Goal: Check status: Check status

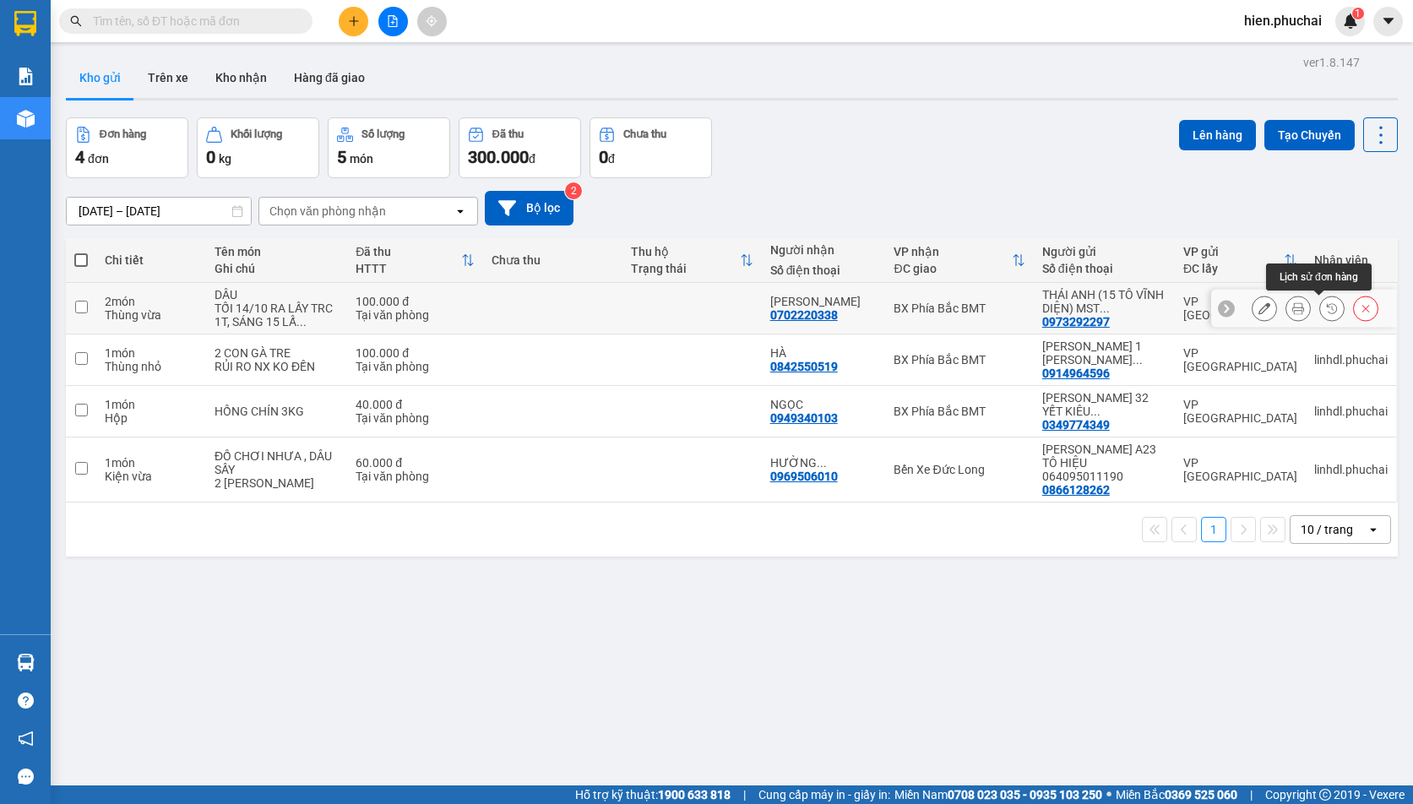
click at [1326, 312] on icon at bounding box center [1332, 308] width 12 height 12
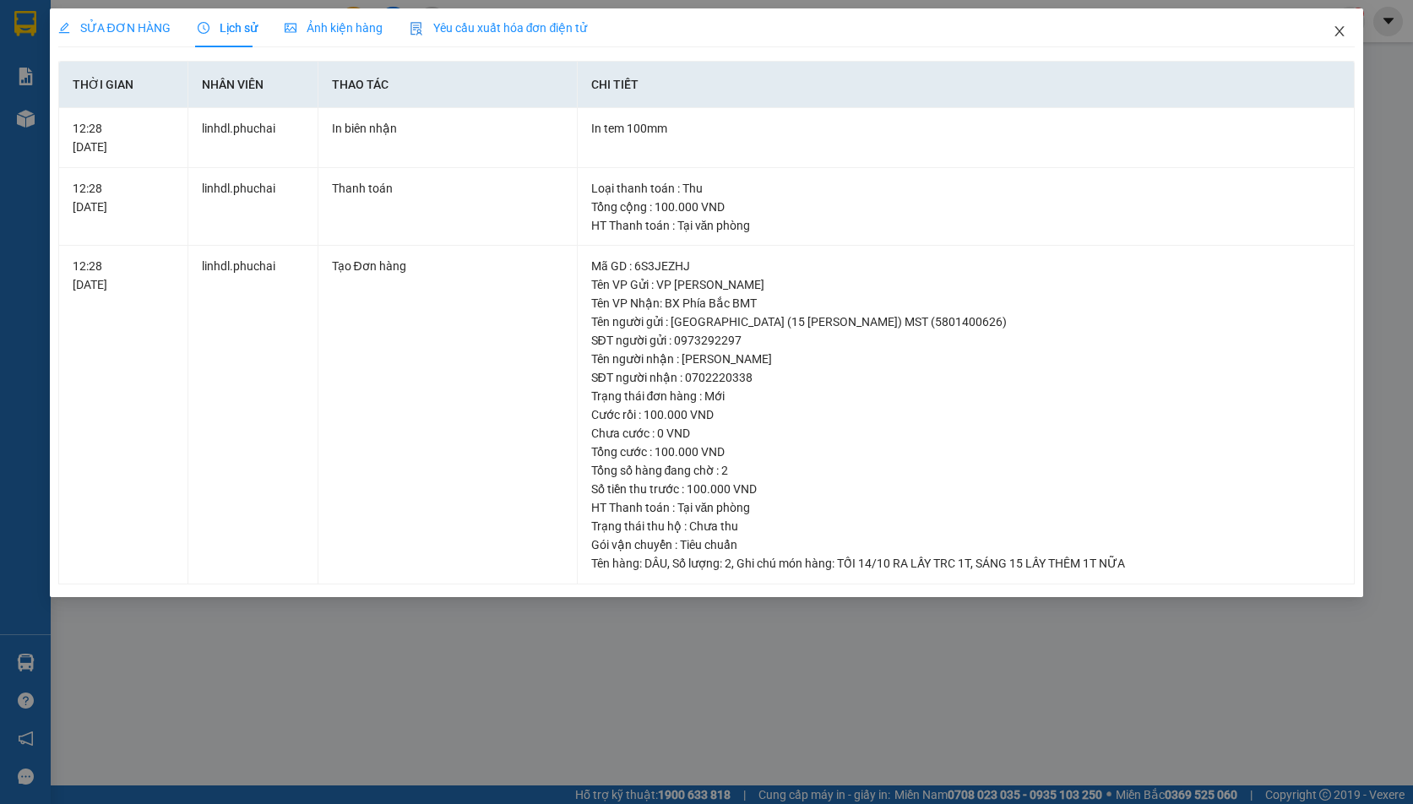
click at [1337, 29] on icon "close" at bounding box center [1339, 31] width 9 height 10
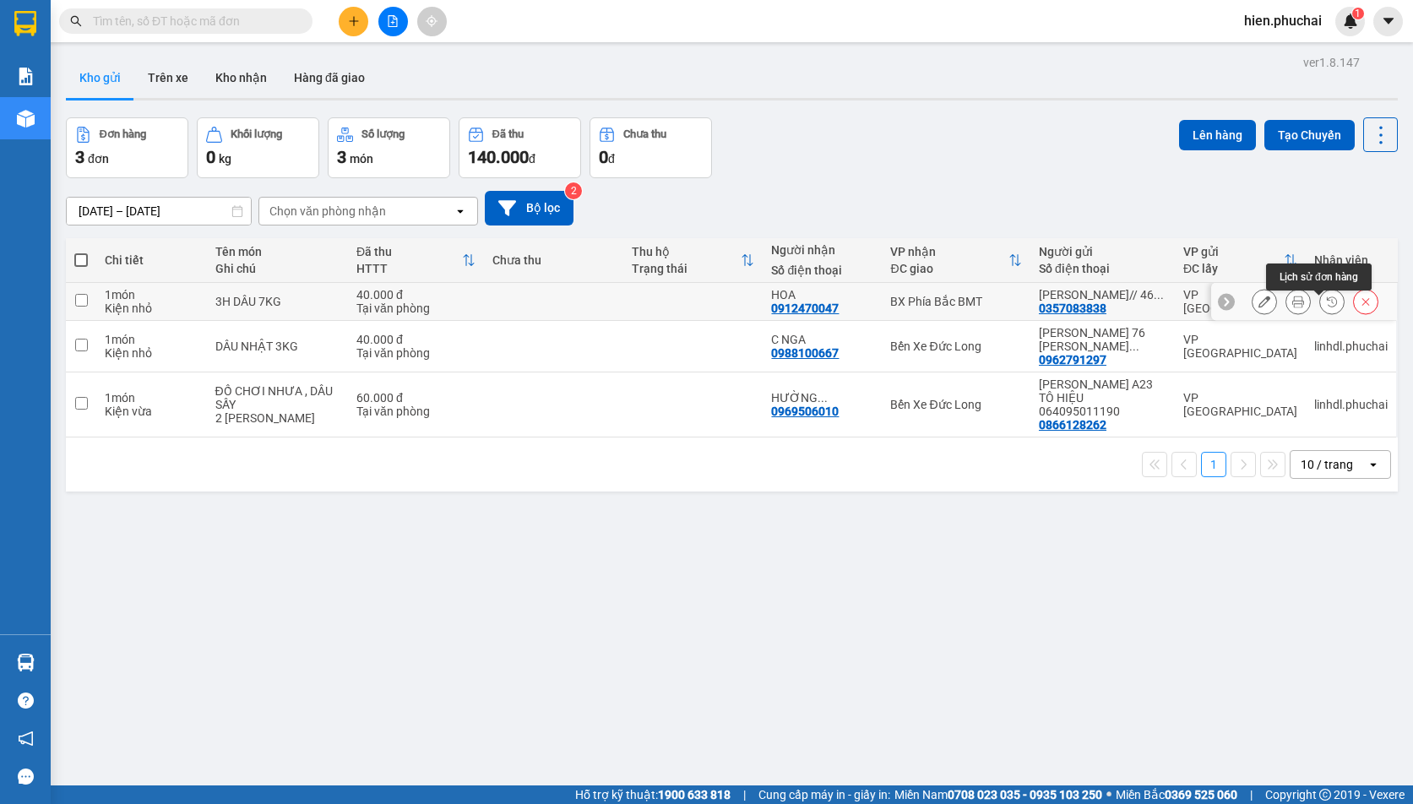
click at [1326, 307] on icon at bounding box center [1332, 302] width 12 height 12
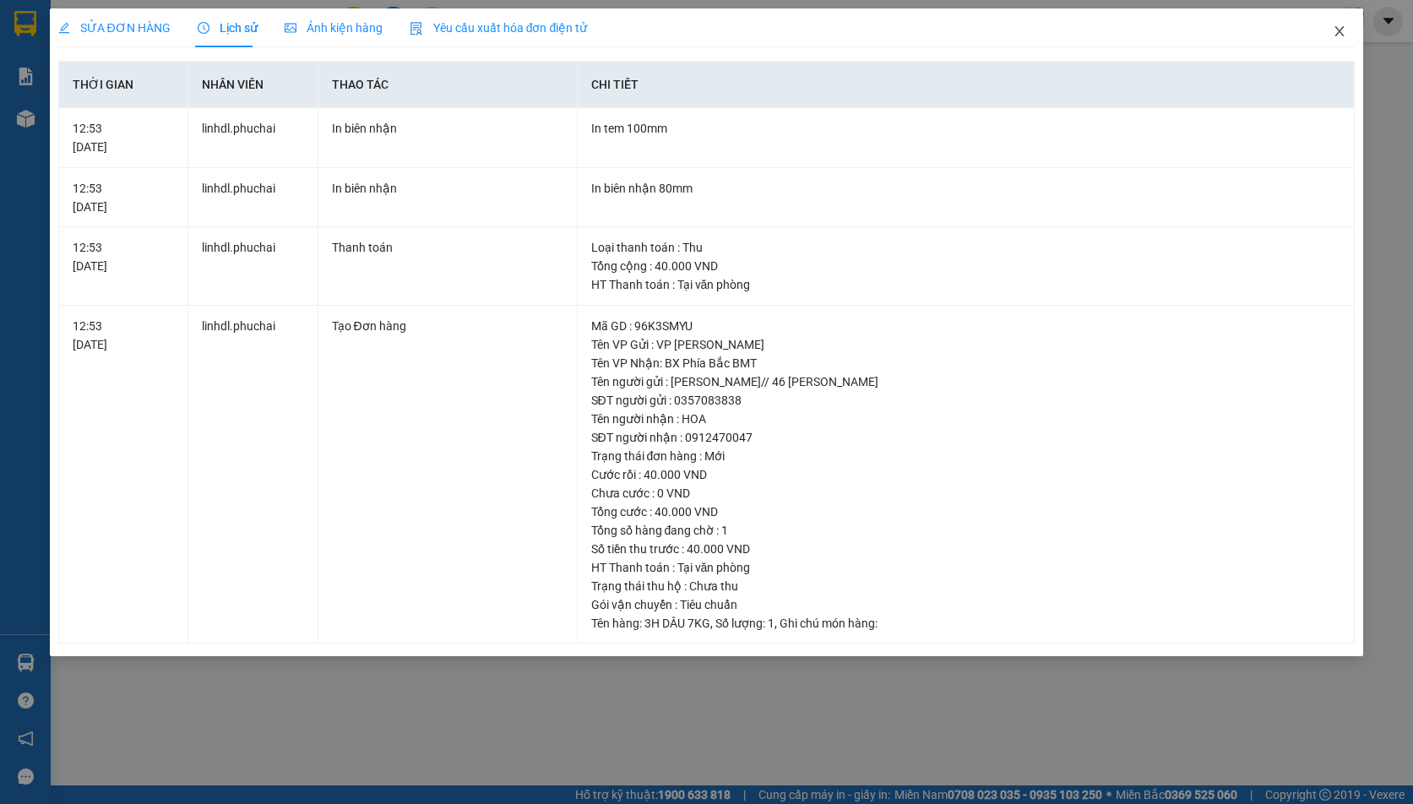
click at [1332, 41] on span "Close" at bounding box center [1339, 31] width 47 height 47
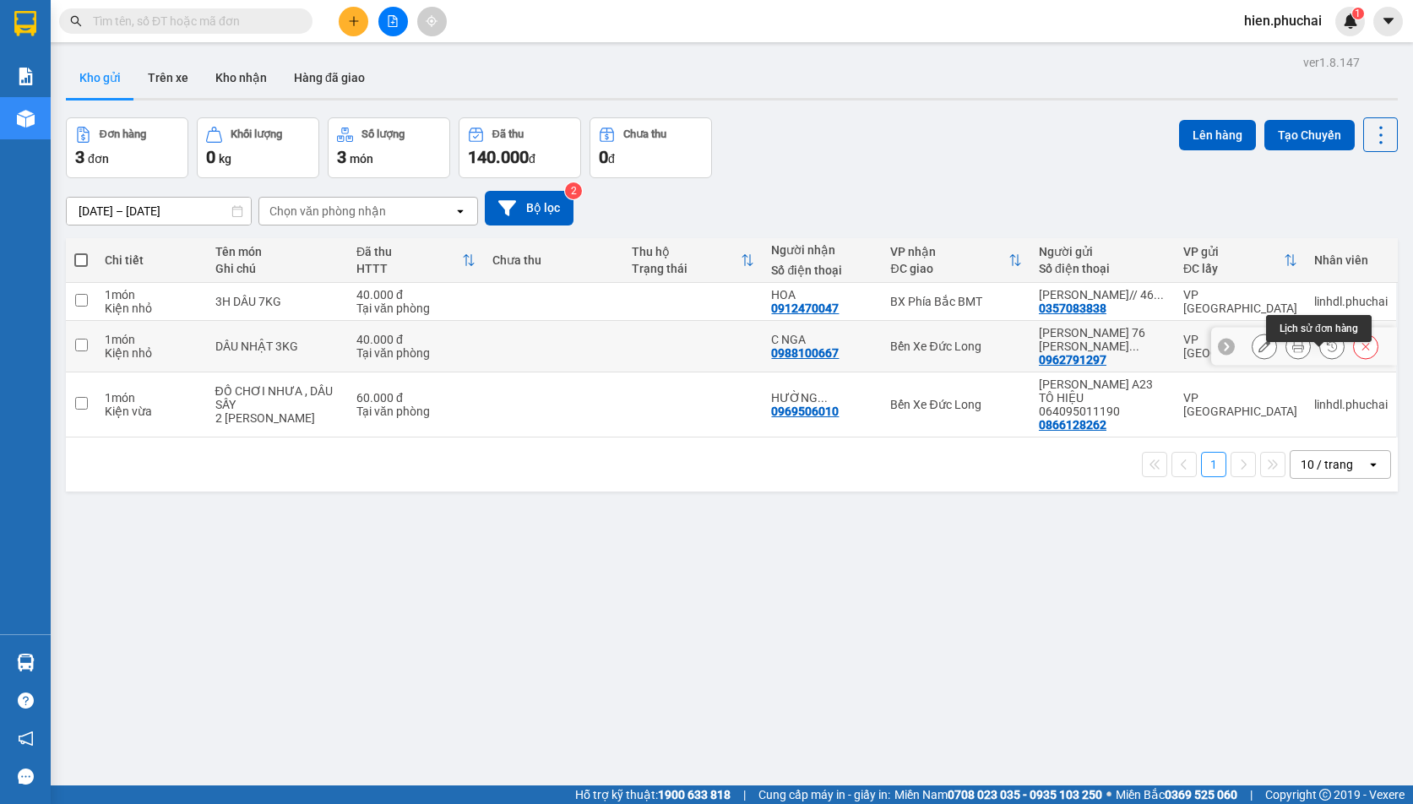
click at [1326, 352] on icon at bounding box center [1332, 346] width 12 height 12
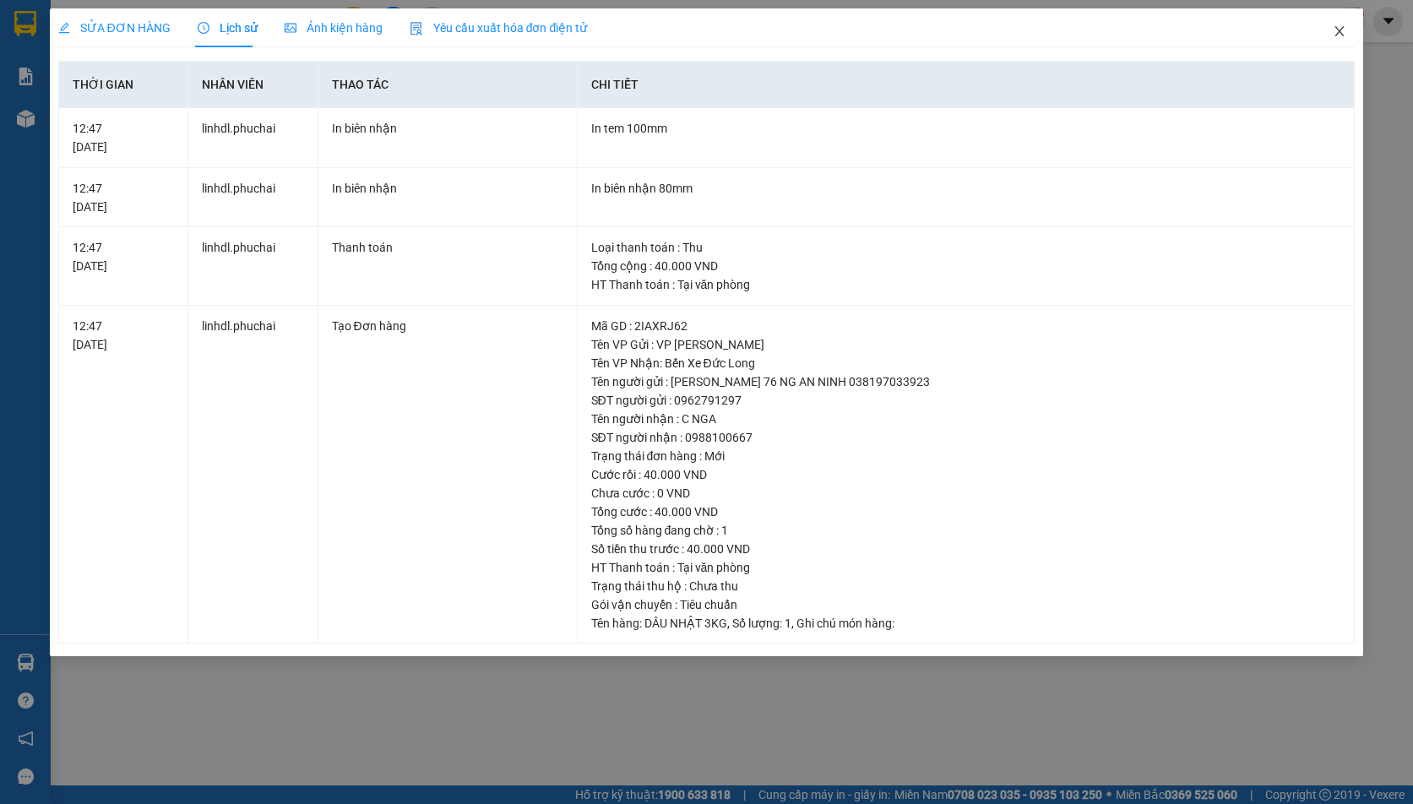
click at [1334, 28] on icon "close" at bounding box center [1339, 31] width 14 height 14
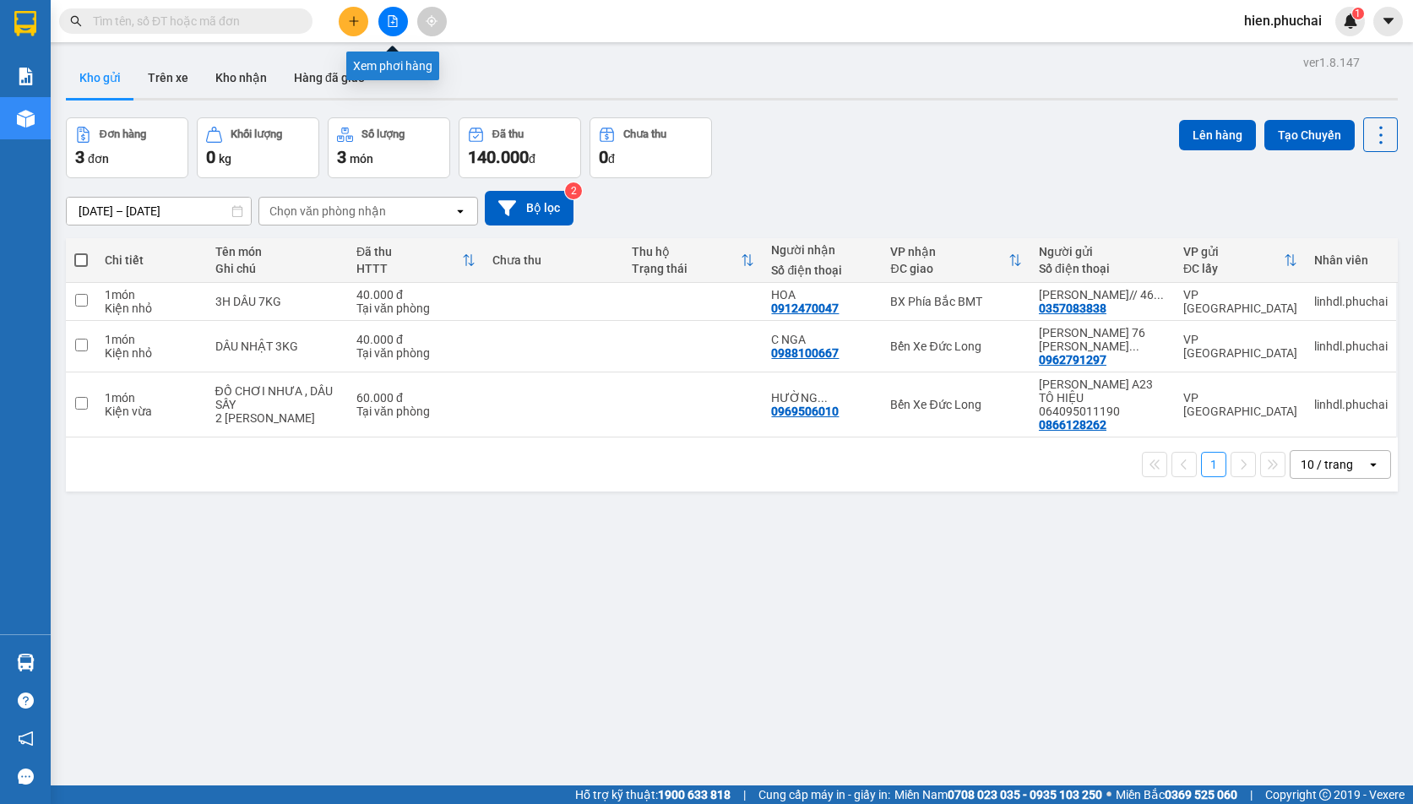
click at [386, 22] on button at bounding box center [393, 22] width 30 height 30
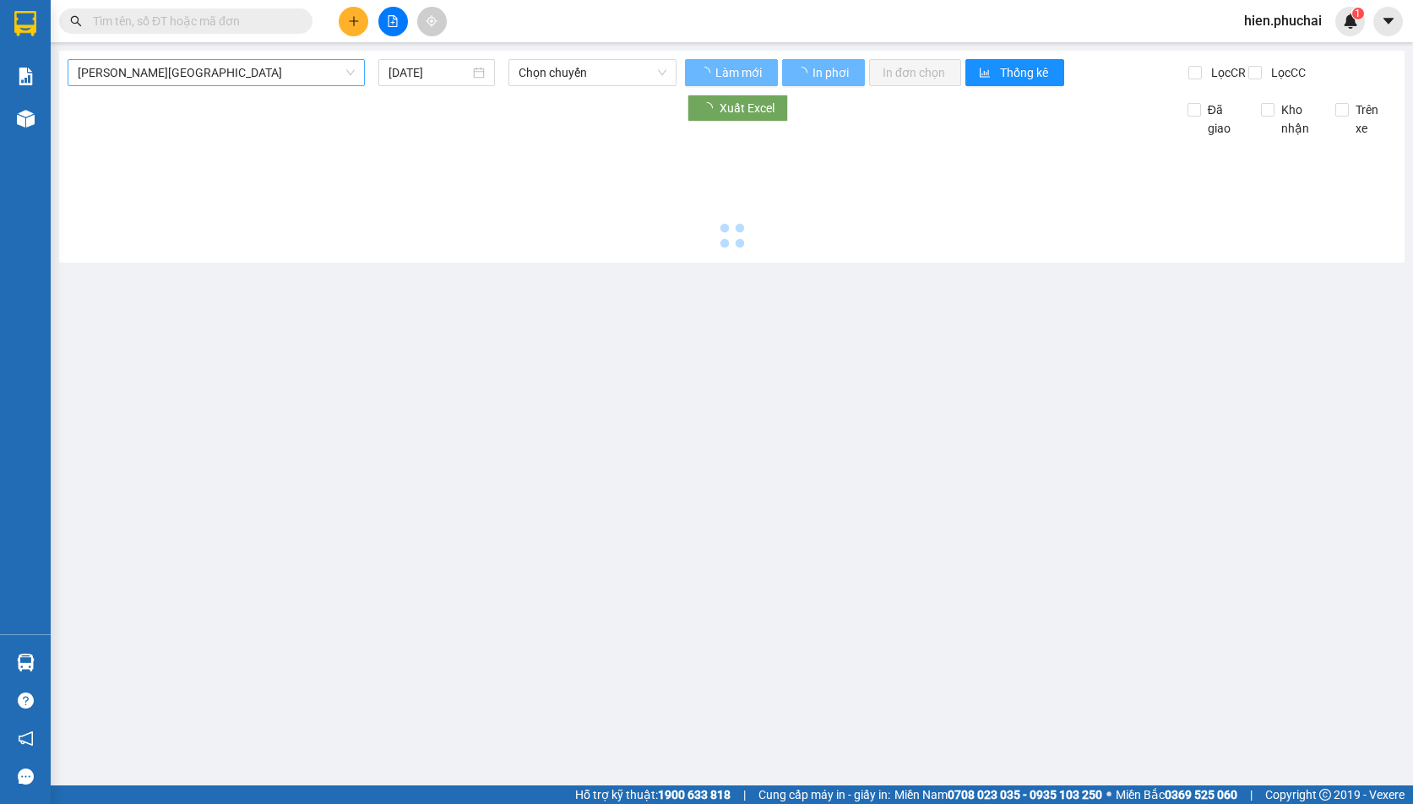
click at [166, 84] on span "Gia Lai - Đà Lạt" at bounding box center [216, 72] width 277 height 25
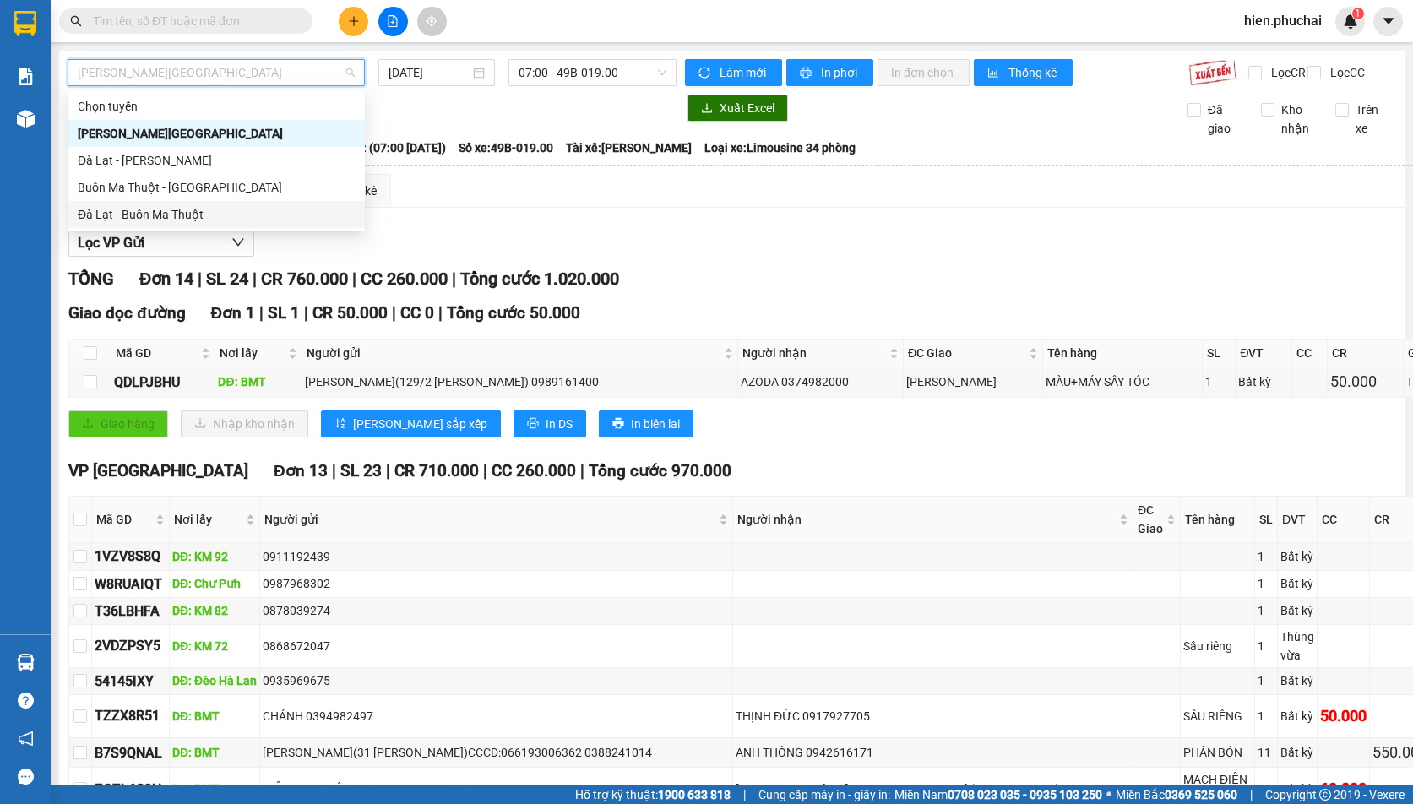
click at [145, 216] on div "Đà Lạt - Buôn Ma Thuột" at bounding box center [216, 214] width 277 height 19
type input "14/10/2025"
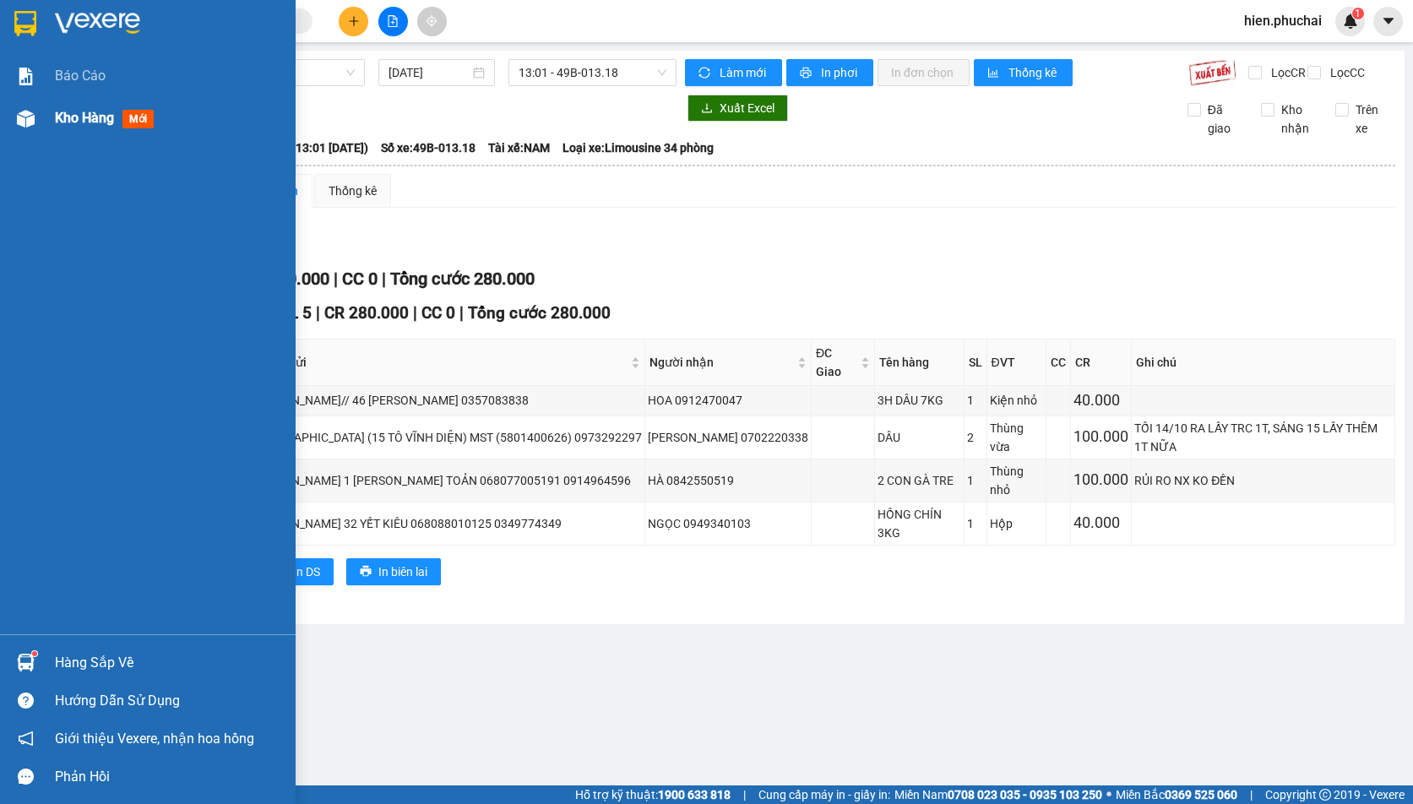
click at [52, 120] on div "Kho hàng mới" at bounding box center [148, 118] width 296 height 42
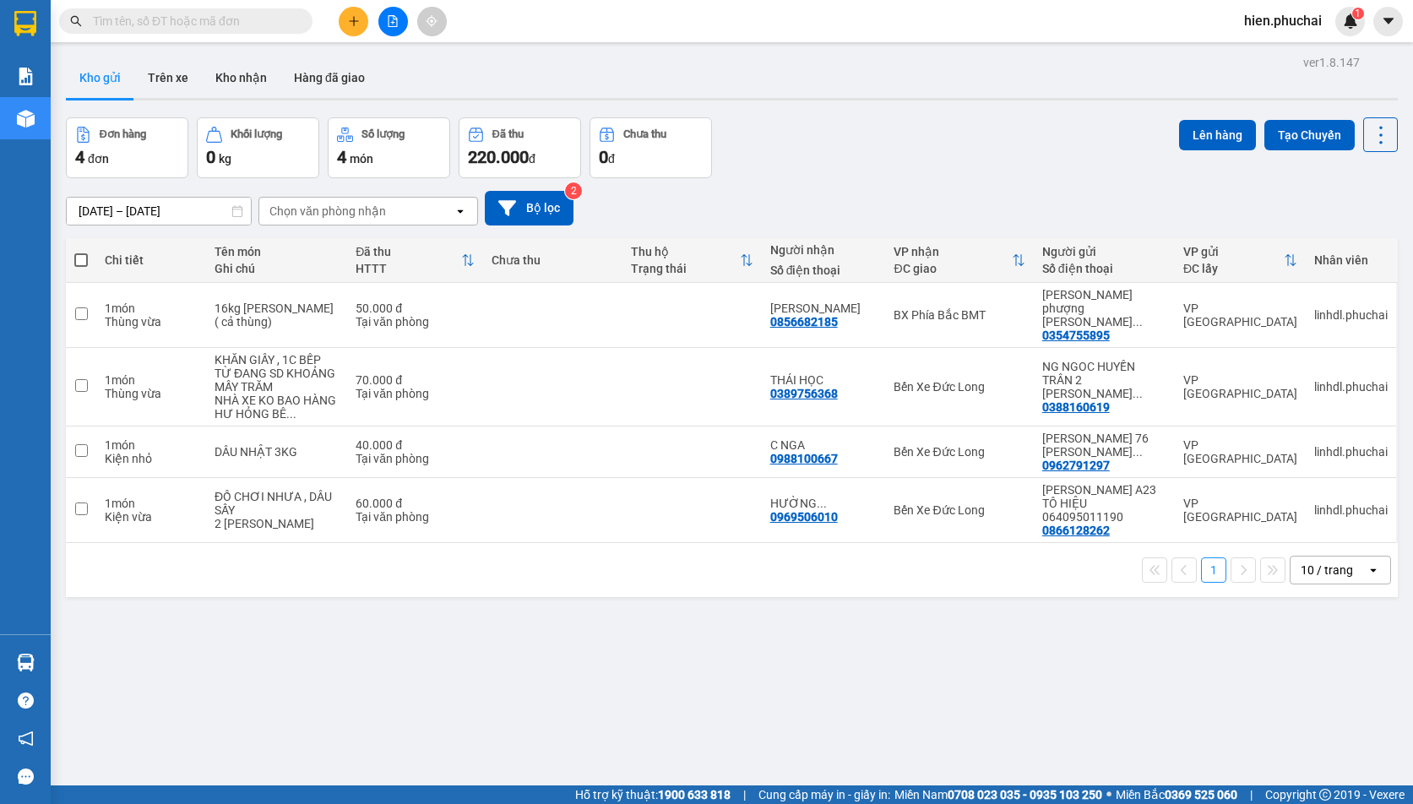
click at [681, 224] on div "12/10/2025 – 14/10/2025 Press the down arrow key to interact with the calendar …" at bounding box center [732, 208] width 1332 height 35
